Goal: Information Seeking & Learning: Learn about a topic

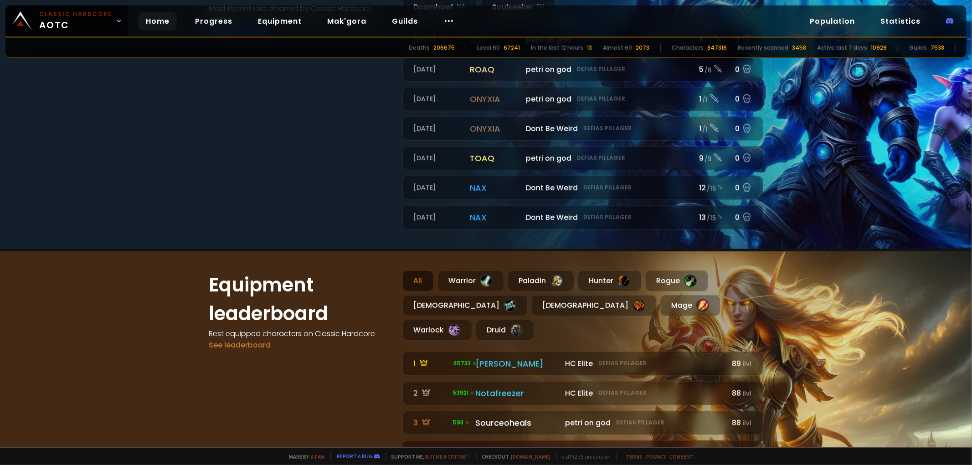
scroll to position [557, 0]
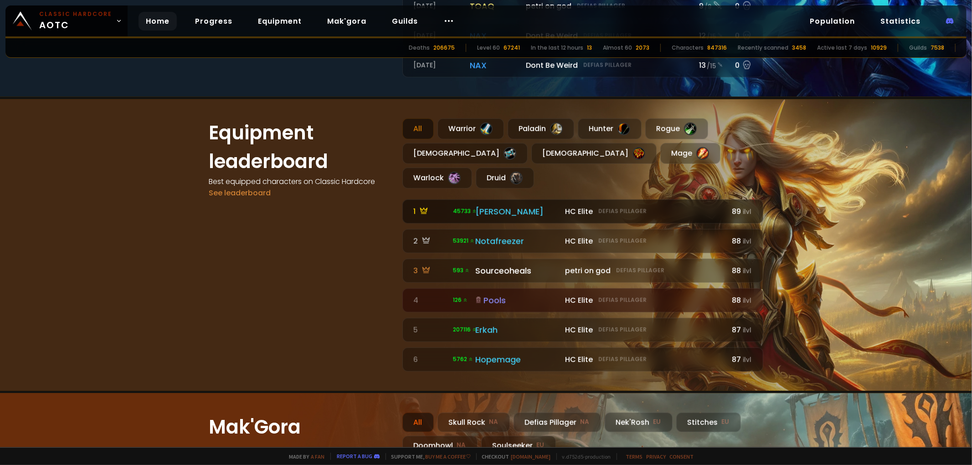
click at [661, 206] on div "HC Elite Defias Pillager" at bounding box center [643, 211] width 157 height 11
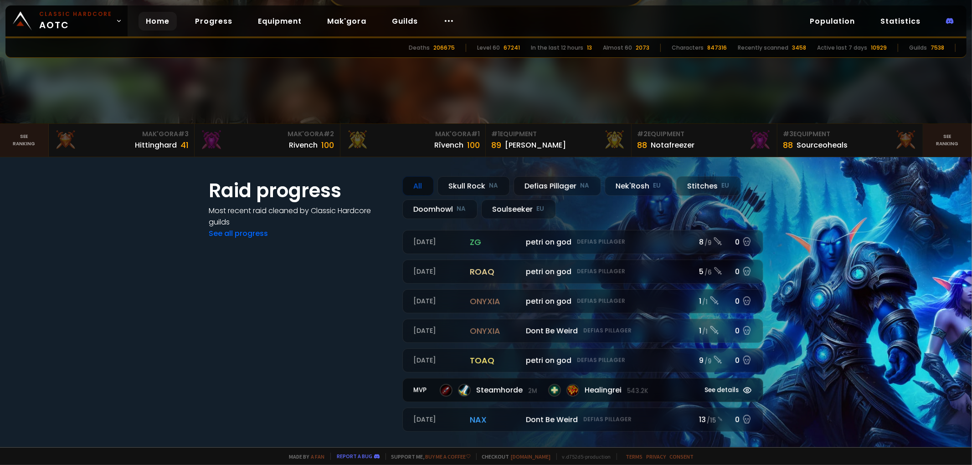
scroll to position [456, 0]
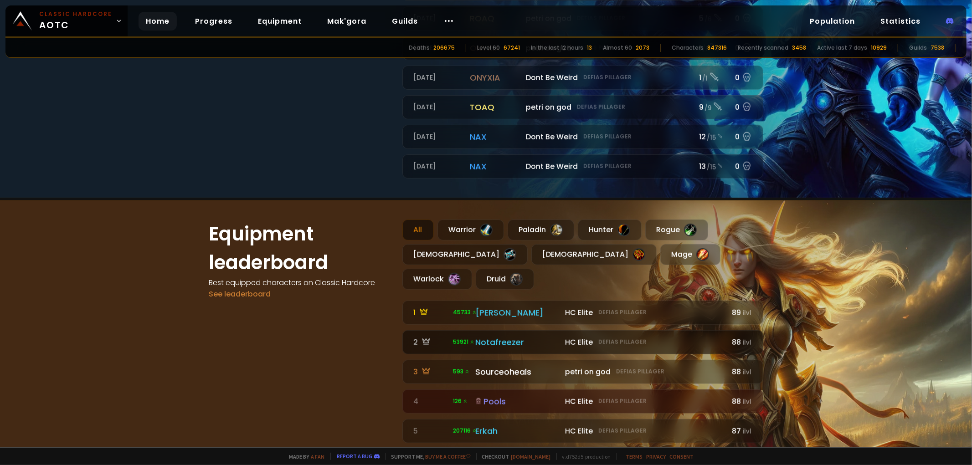
click at [669, 337] on div "HC Elite Defias Pillager" at bounding box center [643, 342] width 157 height 11
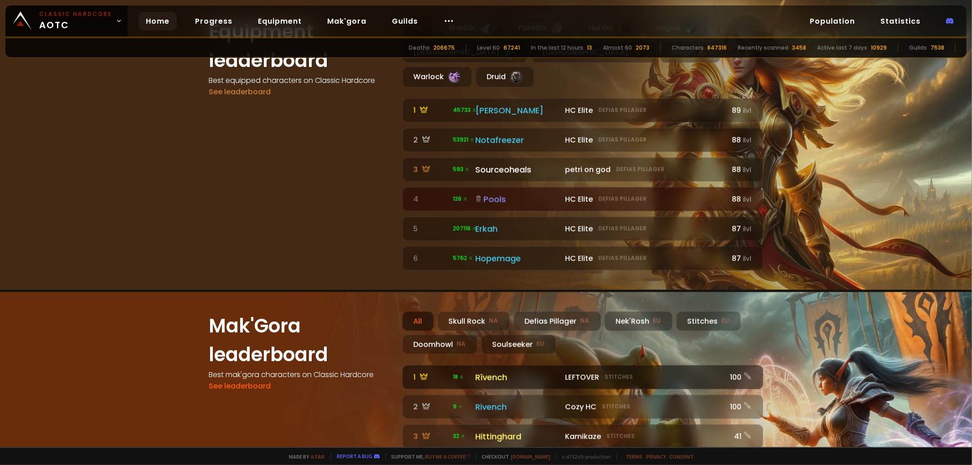
scroll to position [759, 0]
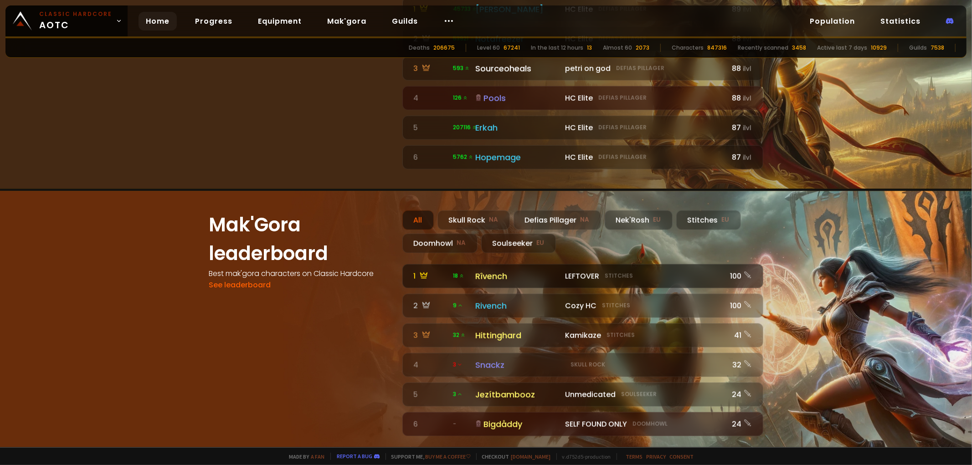
click at [695, 271] on div "LEFTOVER Stitches" at bounding box center [643, 276] width 157 height 11
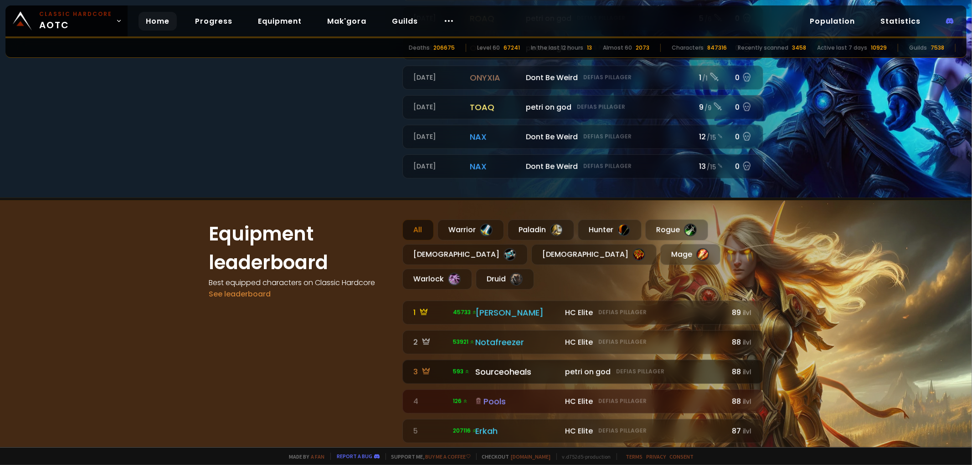
scroll to position [658, 0]
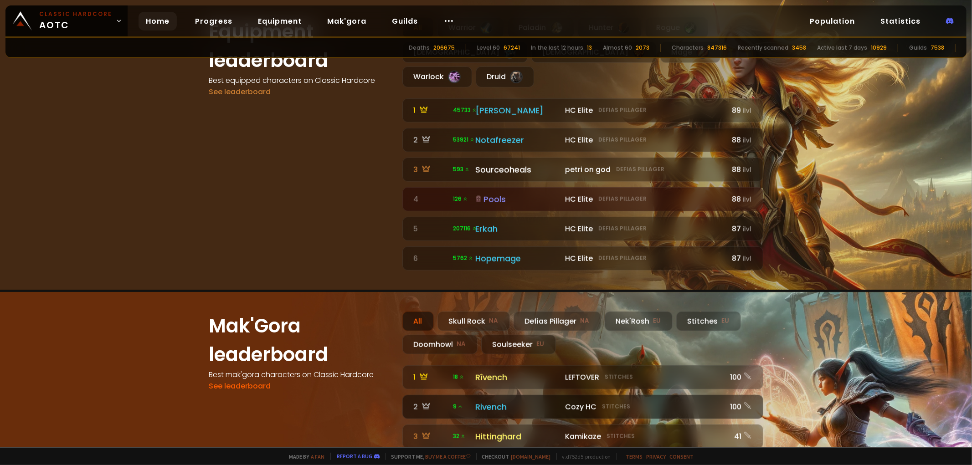
click at [627, 402] on div "Cozy HC Stitches" at bounding box center [643, 407] width 157 height 11
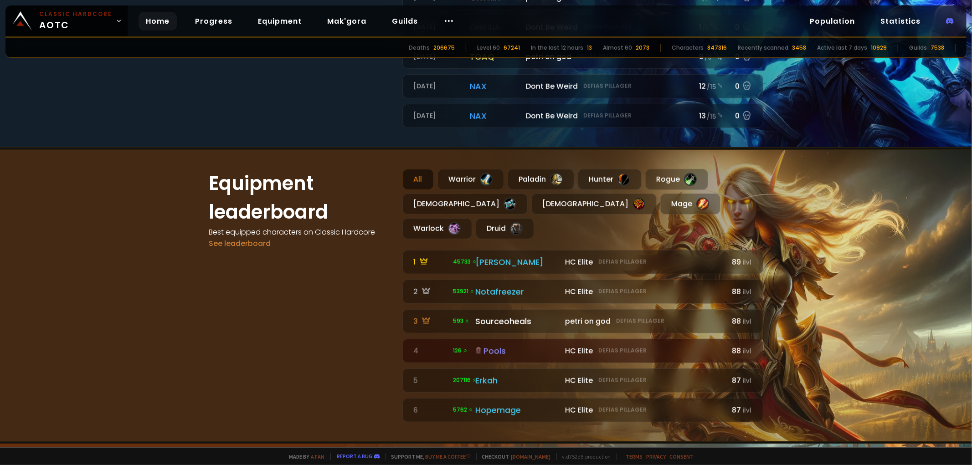
scroll to position [759, 0]
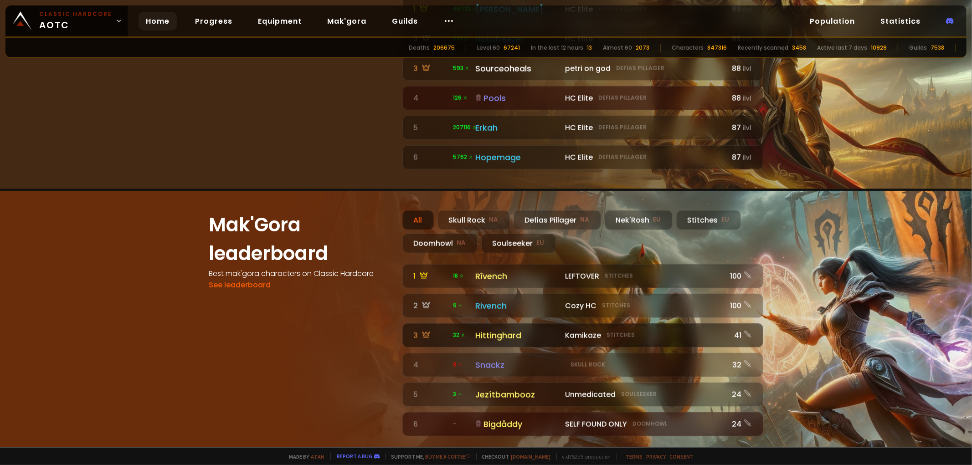
click at [622, 324] on link "3 32 Kamikaze Stitches Hittinghard Kamikaze Stitches 41" at bounding box center [582, 336] width 361 height 24
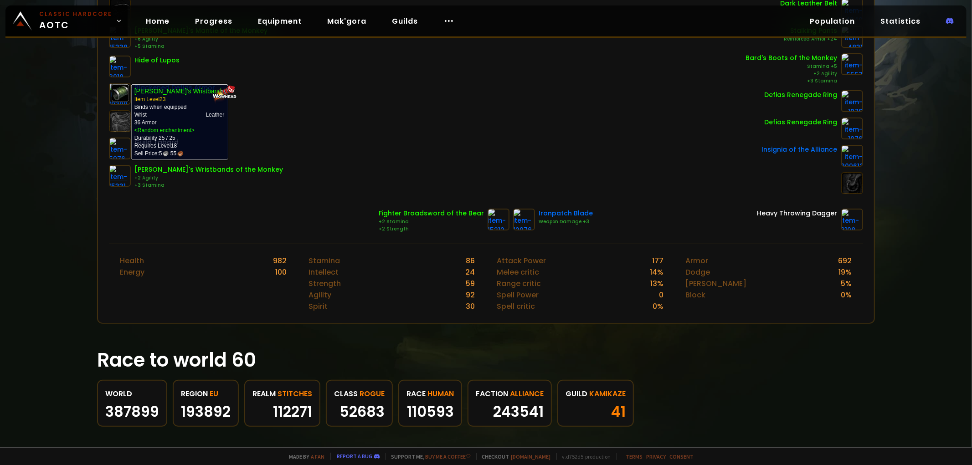
scroll to position [101, 0]
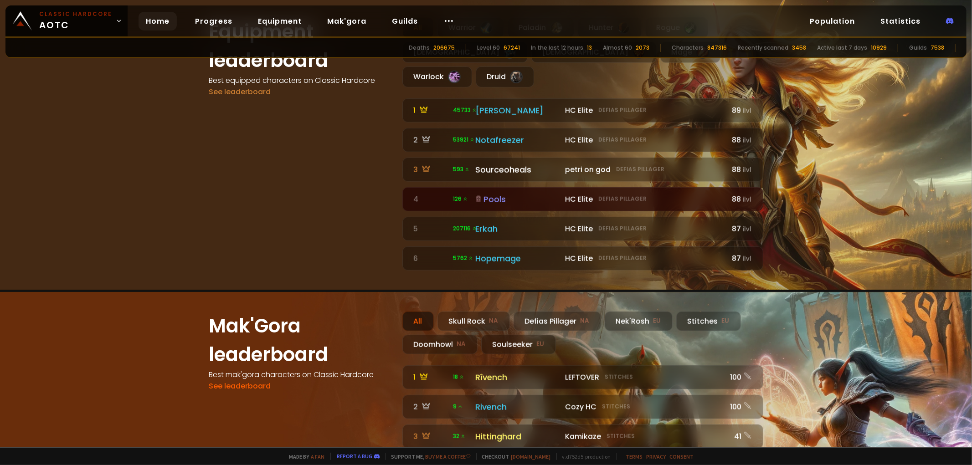
scroll to position [912, 0]
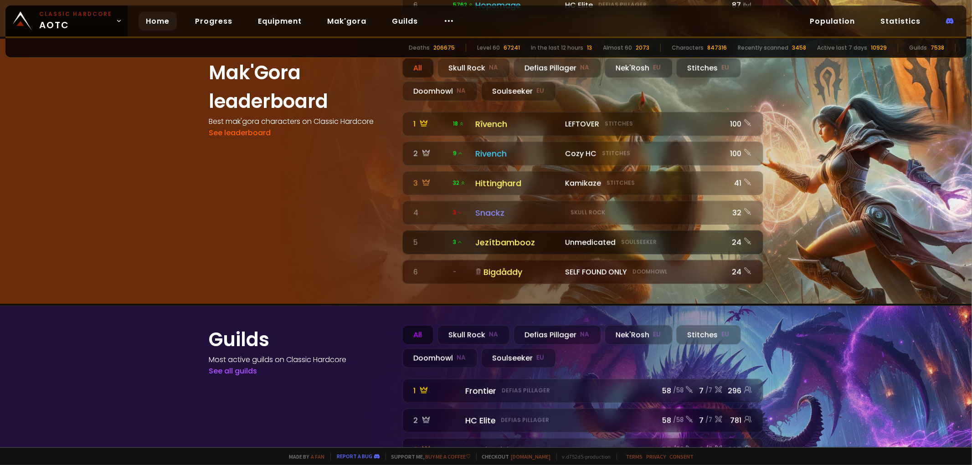
click at [645, 238] on small "Soulseeker" at bounding box center [639, 242] width 36 height 8
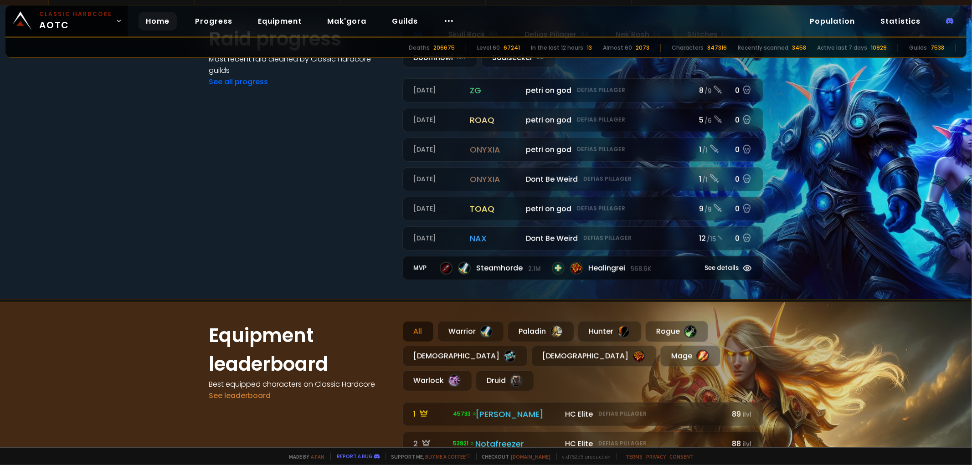
scroll to position [202, 0]
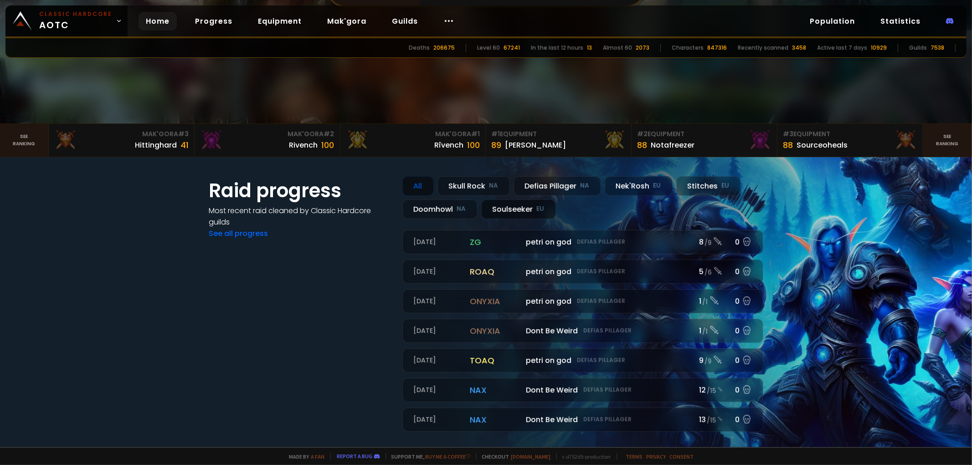
click at [525, 207] on div "Soulseeker EU" at bounding box center [518, 210] width 75 height 20
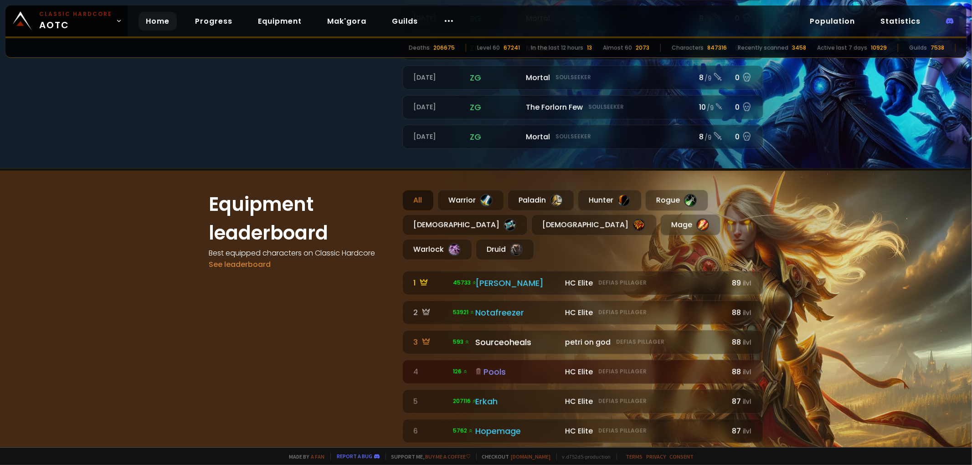
scroll to position [709, 0]
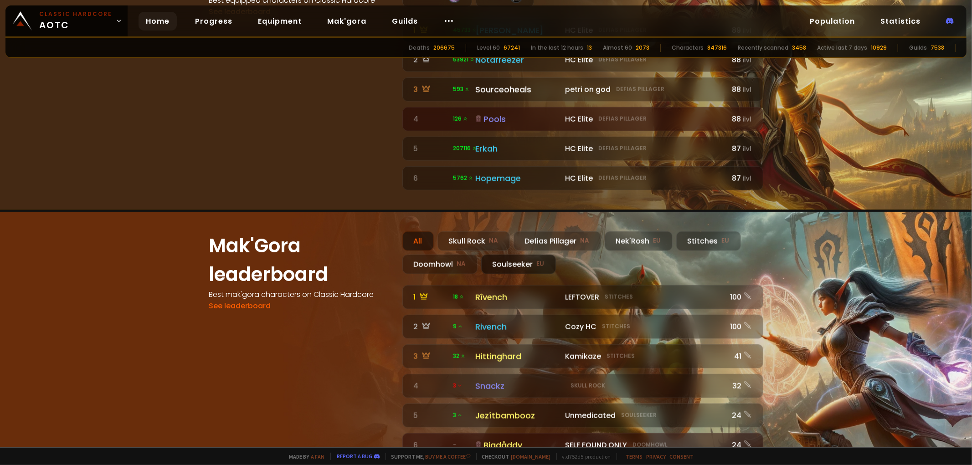
click at [515, 255] on div "Soulseeker EU" at bounding box center [518, 265] width 75 height 20
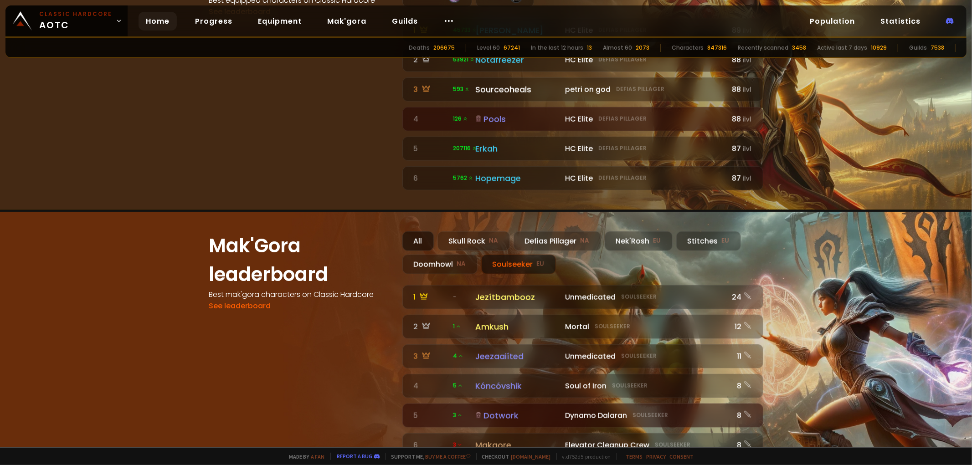
click at [418, 232] on div "All" at bounding box center [417, 242] width 31 height 20
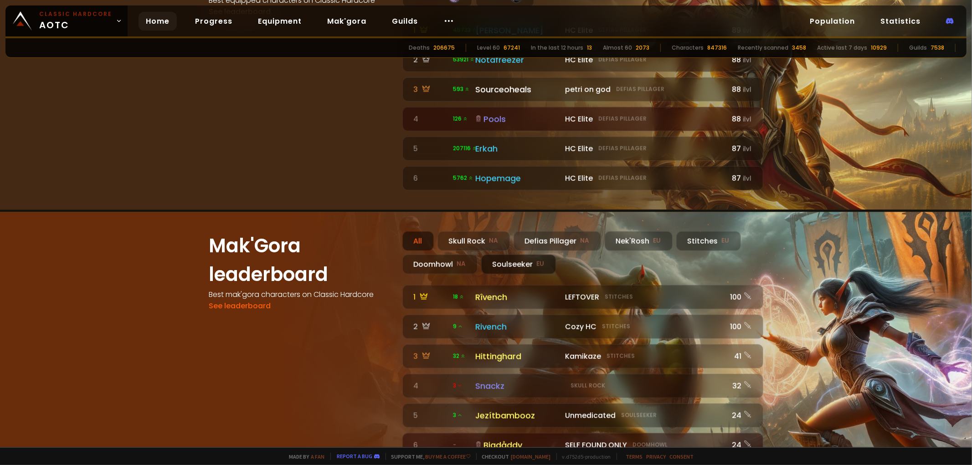
click at [526, 255] on div "Soulseeker EU" at bounding box center [518, 265] width 75 height 20
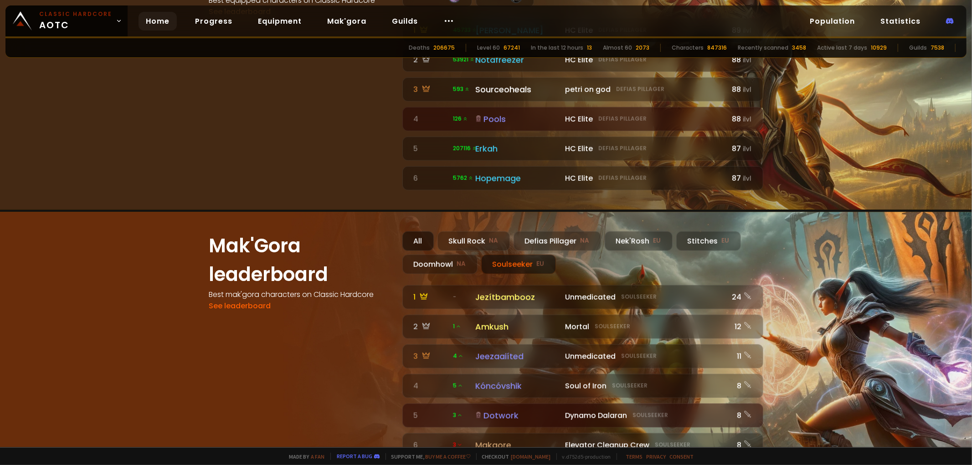
click at [404, 232] on div "All" at bounding box center [417, 242] width 31 height 20
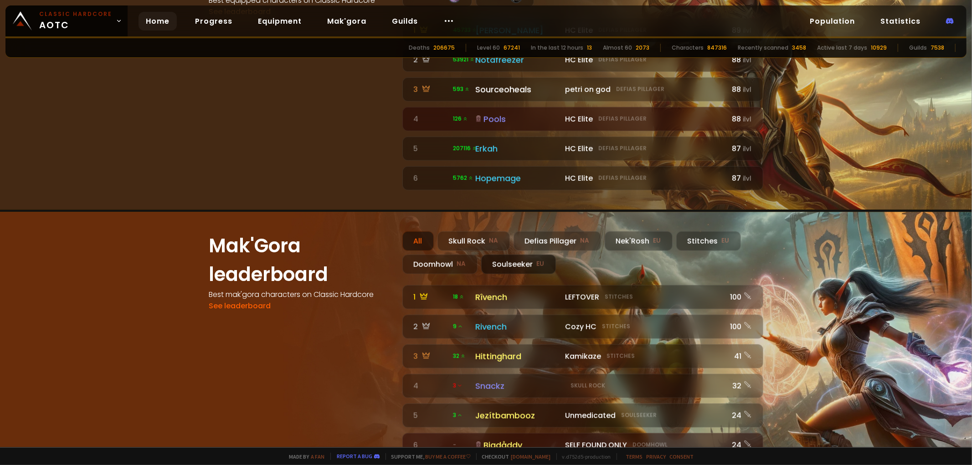
click at [500, 255] on div "Soulseeker EU" at bounding box center [518, 265] width 75 height 20
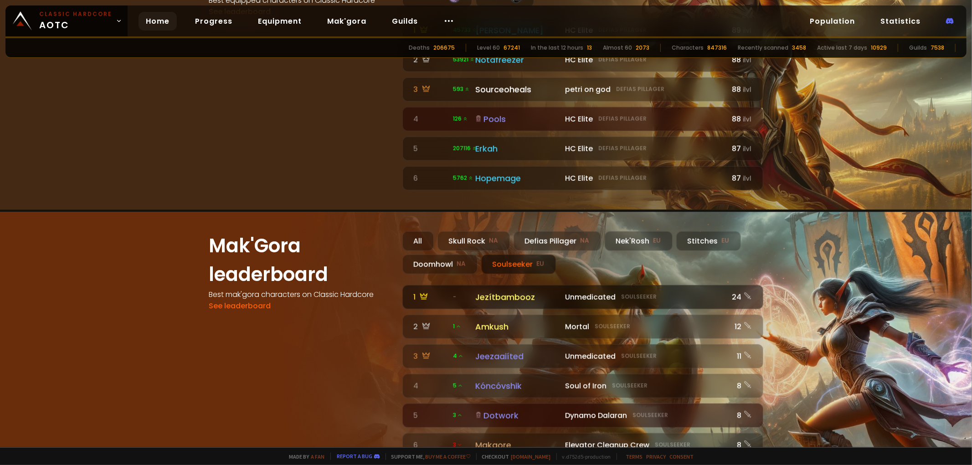
click at [665, 285] on link "1 - Unmedicated Soulseeker [GEOGRAPHIC_DATA] Unmedicated Soulseeker 24" at bounding box center [582, 297] width 361 height 24
